Goal: Transaction & Acquisition: Subscribe to service/newsletter

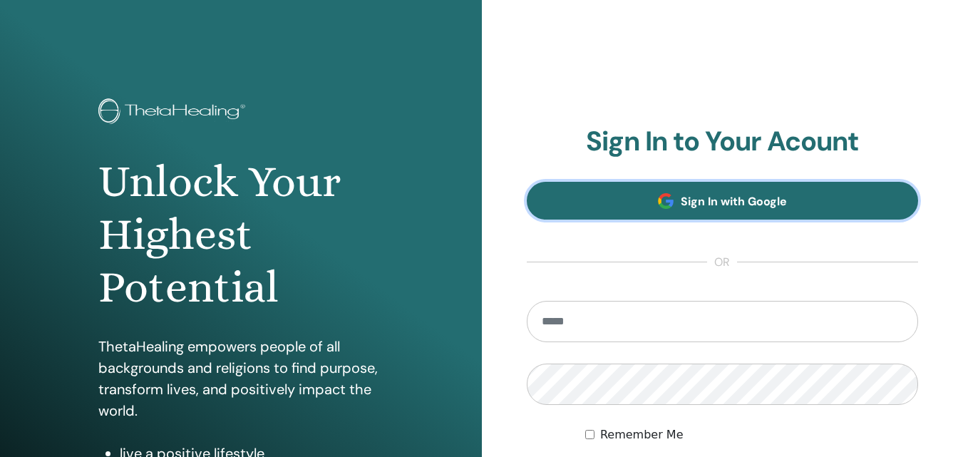
click at [723, 202] on span "Sign In with Google" at bounding box center [734, 201] width 106 height 15
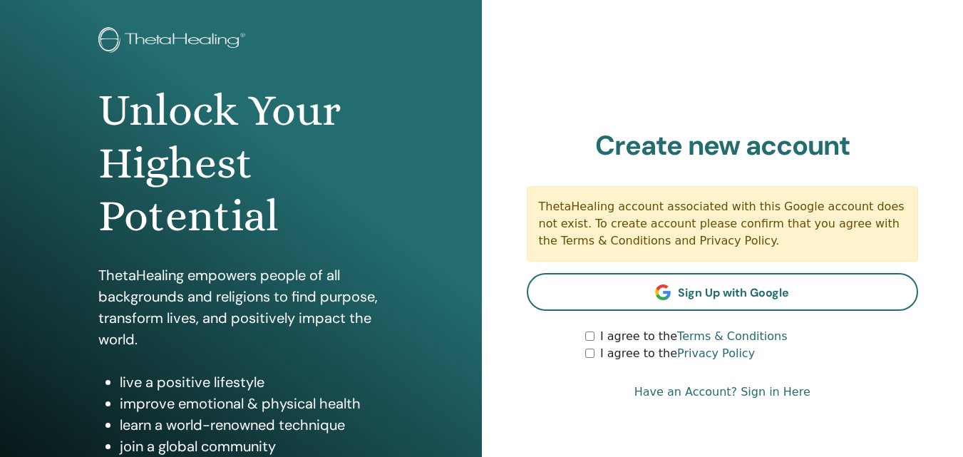
scroll to position [143, 0]
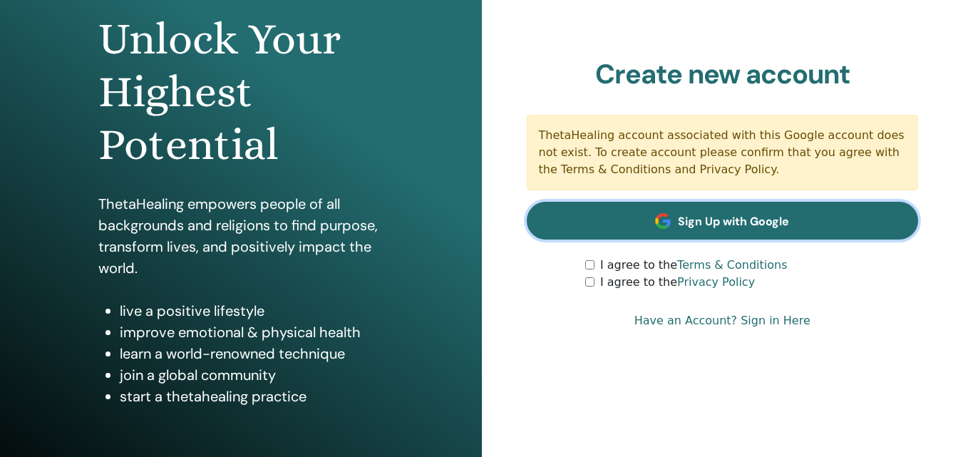
click at [734, 237] on link "Sign Up with Google" at bounding box center [723, 221] width 392 height 38
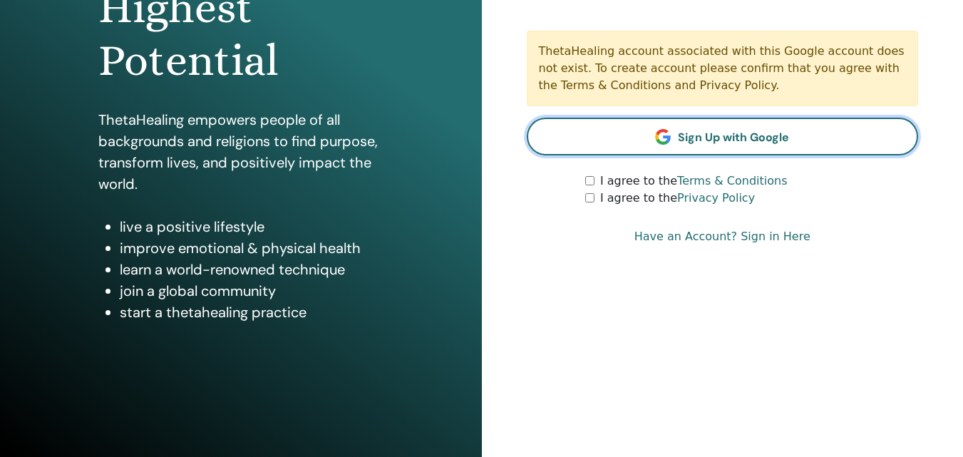
scroll to position [227, 0]
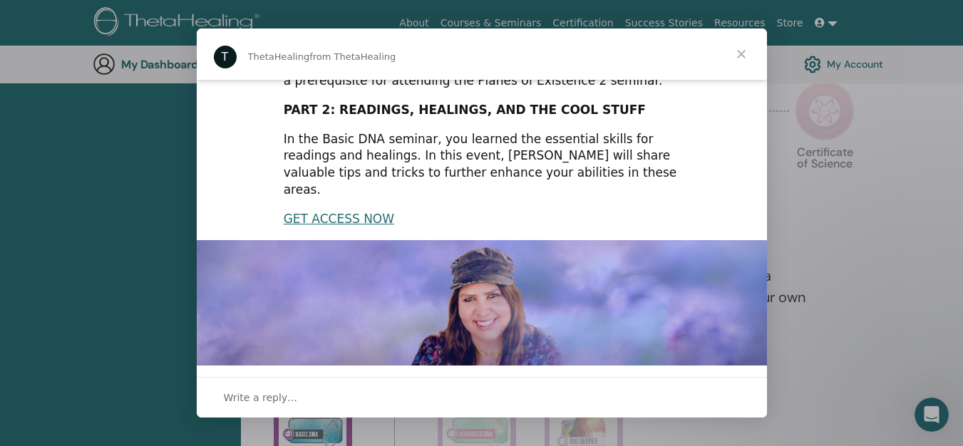
scroll to position [143, 0]
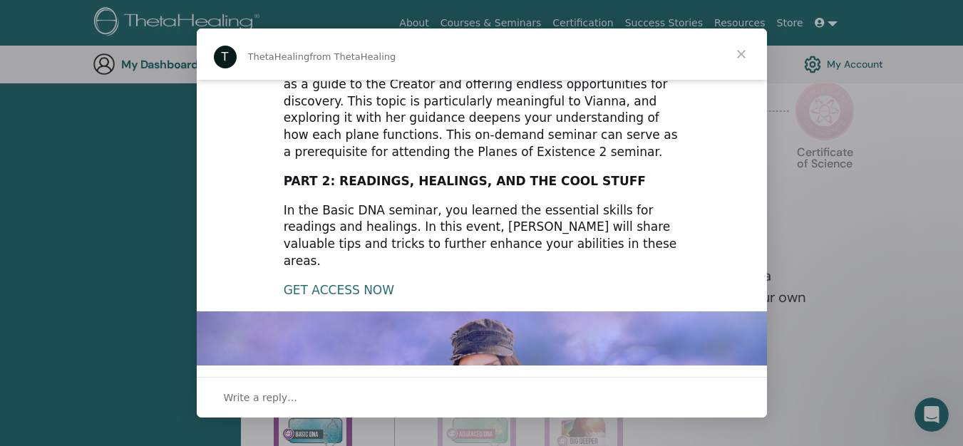
click at [339, 283] on link "GET ACCESS NOW" at bounding box center [339, 290] width 110 height 14
